Goal: Task Accomplishment & Management: Manage account settings

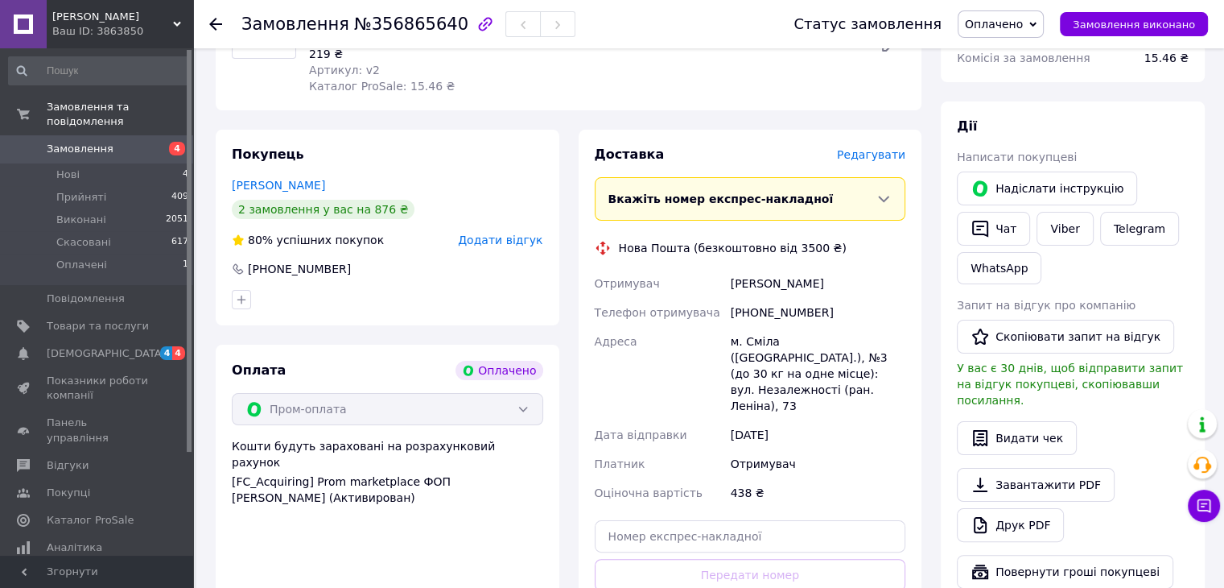
scroll to position [80, 0]
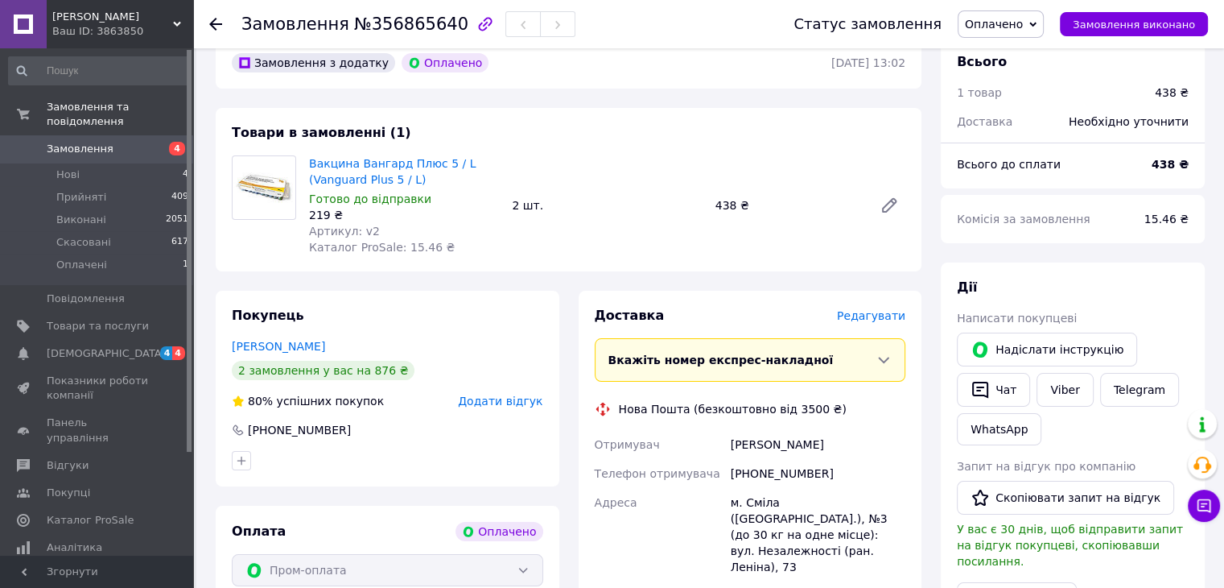
click at [223, 27] on div at bounding box center [225, 24] width 32 height 48
click at [224, 19] on div at bounding box center [225, 24] width 32 height 48
click at [212, 23] on use at bounding box center [215, 24] width 13 height 13
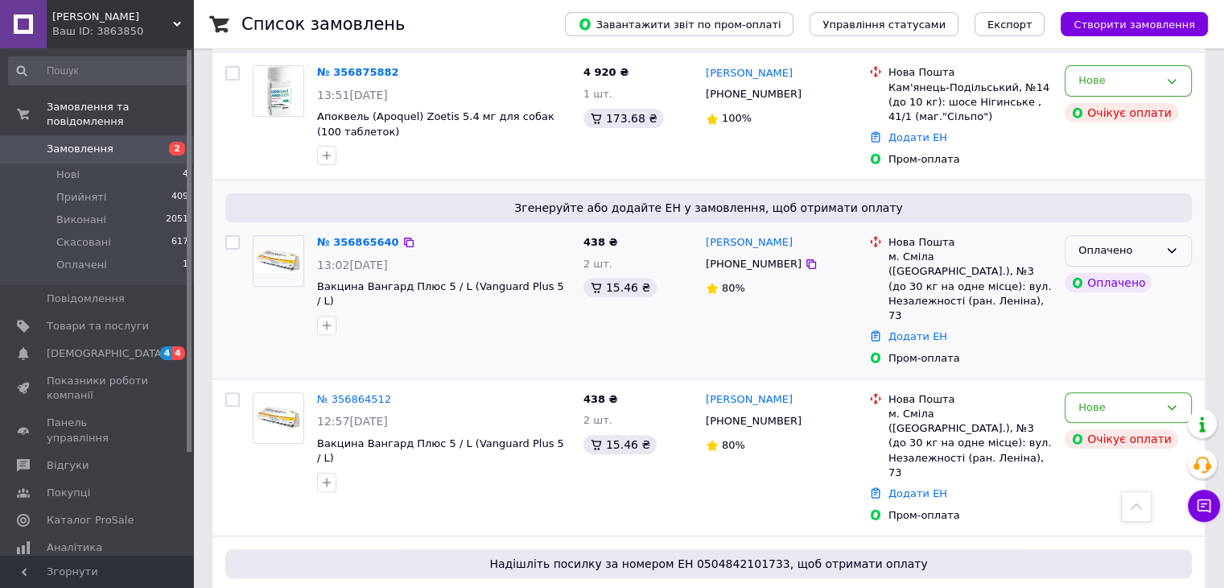
scroll to position [483, 0]
